Goal: Task Accomplishment & Management: Use online tool/utility

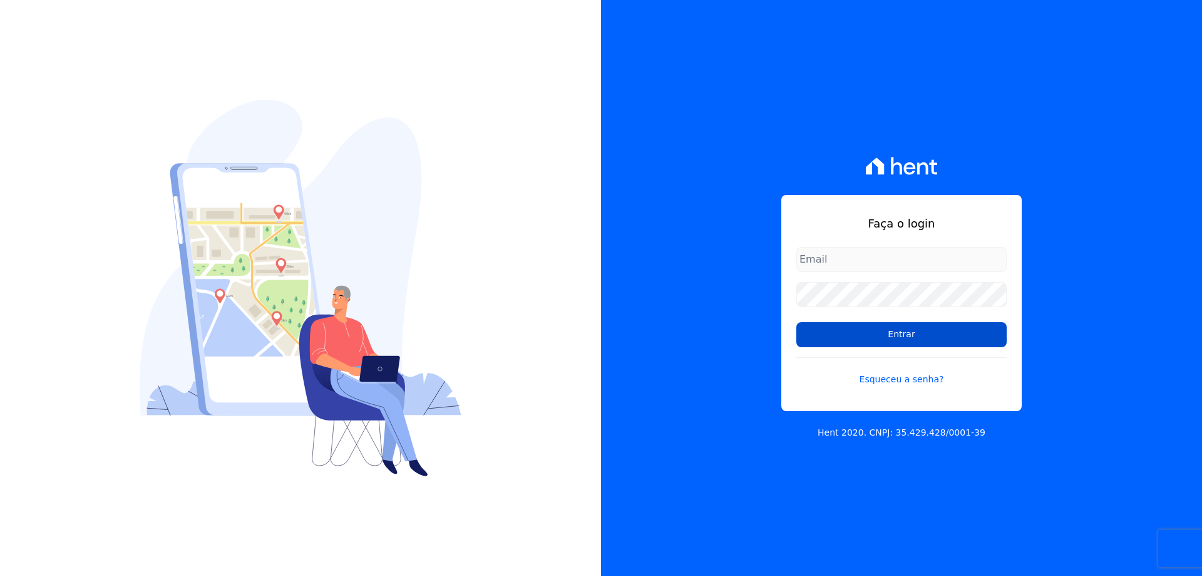
type input "financeiro@vlbarros.com.br"
click at [886, 336] on input "Entrar" at bounding box center [902, 334] width 210 height 25
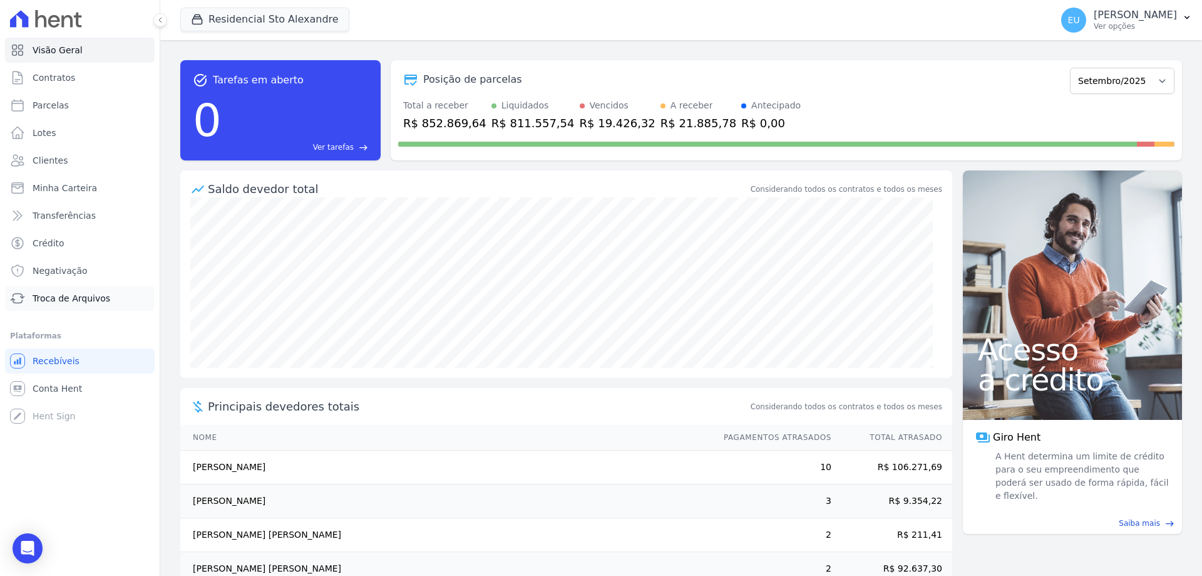
click at [59, 297] on span "Troca de Arquivos" at bounding box center [72, 298] width 78 height 13
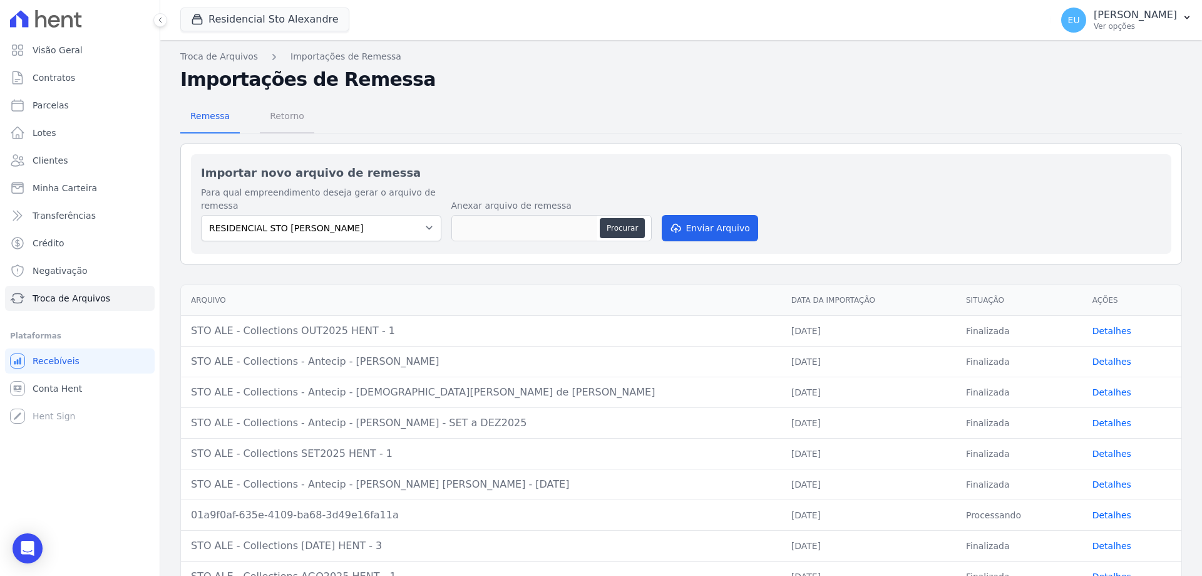
click at [277, 114] on span "Retorno" at bounding box center [286, 115] width 49 height 25
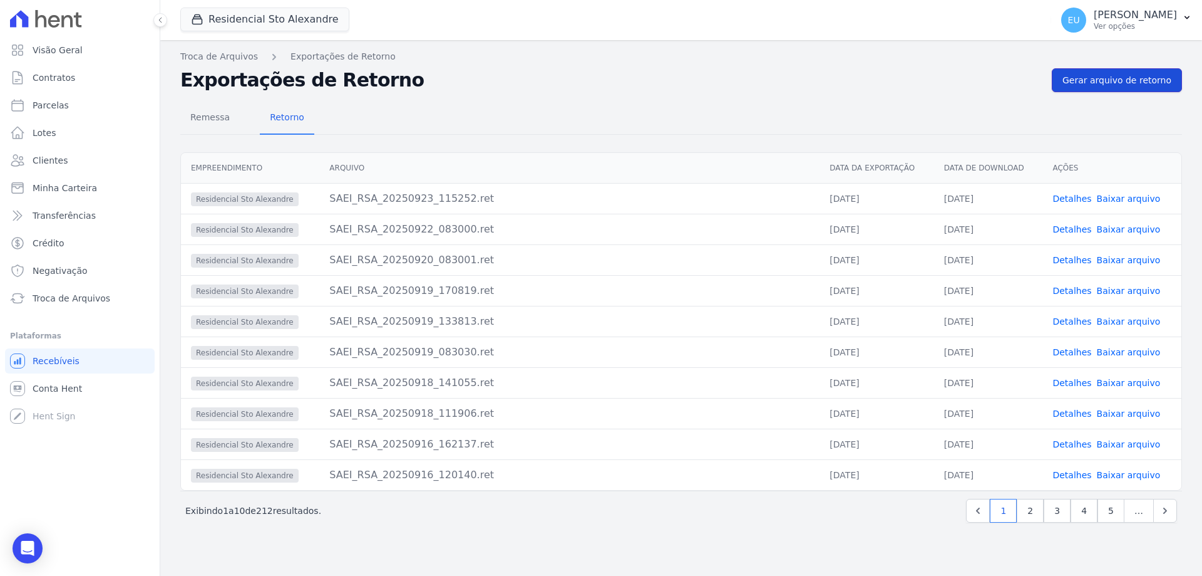
click at [1115, 77] on span "Gerar arquivo de retorno" at bounding box center [1117, 80] width 109 height 13
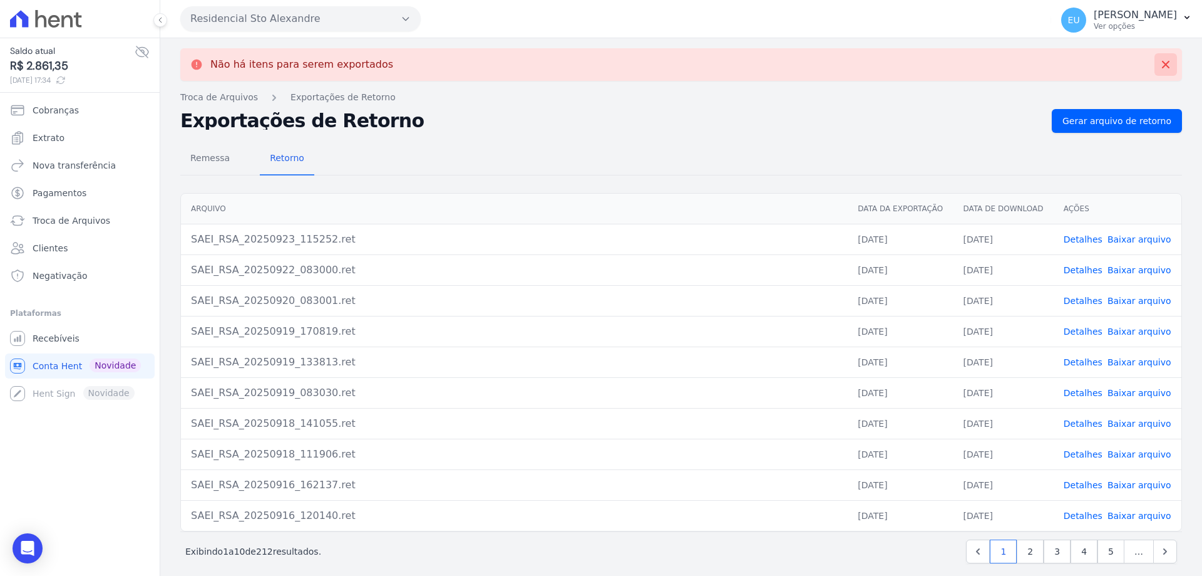
click at [1162, 65] on icon at bounding box center [1166, 65] width 8 height 8
